Goal: Task Accomplishment & Management: Manage account settings

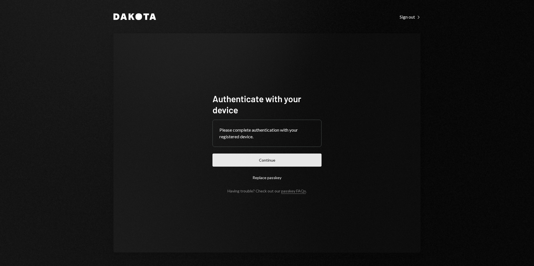
click at [262, 161] on button "Continue" at bounding box center [266, 160] width 109 height 13
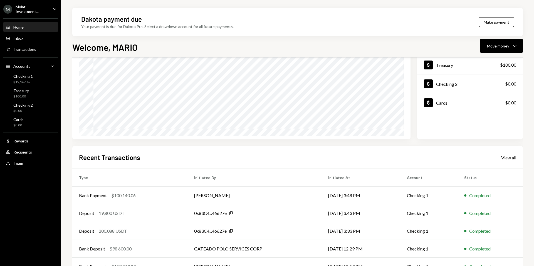
scroll to position [69, 0]
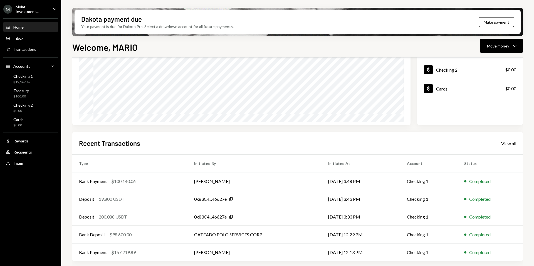
click at [509, 143] on div "View all" at bounding box center [508, 144] width 15 height 6
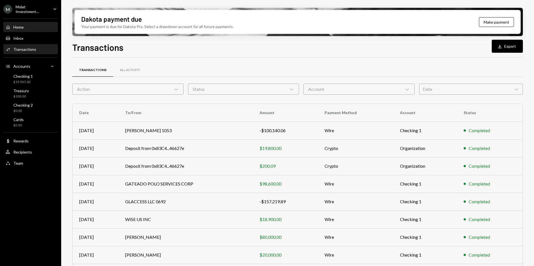
click at [25, 27] on div "Home Home" at bounding box center [31, 27] width 50 height 5
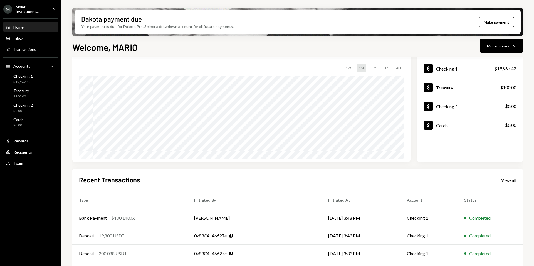
scroll to position [69, 0]
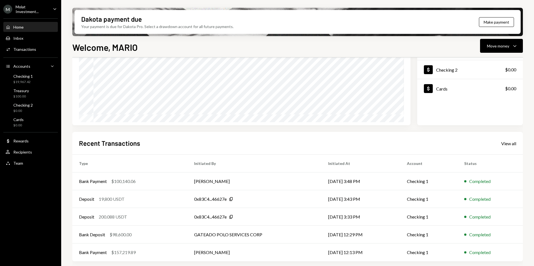
click at [37, 10] on div "Molat Investment..." at bounding box center [32, 8] width 33 height 9
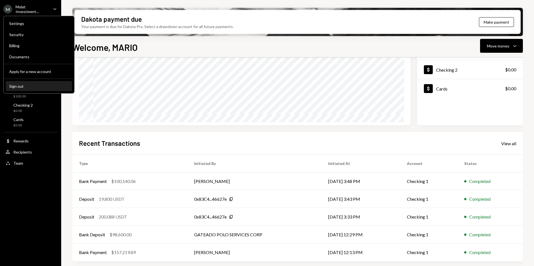
click at [31, 88] on button "Sign out" at bounding box center [39, 86] width 66 height 10
